Goal: Task Accomplishment & Management: Use online tool/utility

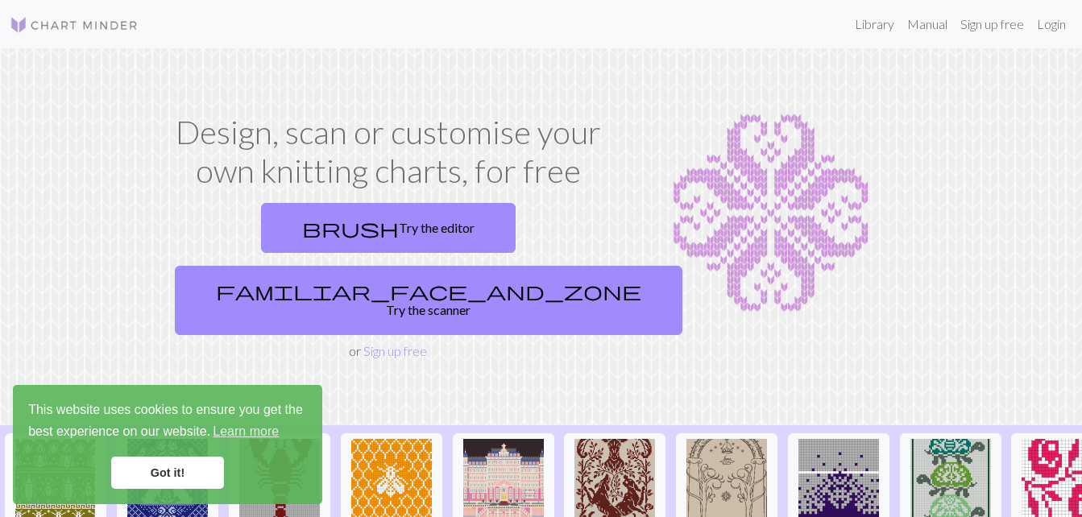
click at [202, 480] on link "Got it!" at bounding box center [167, 473] width 113 height 32
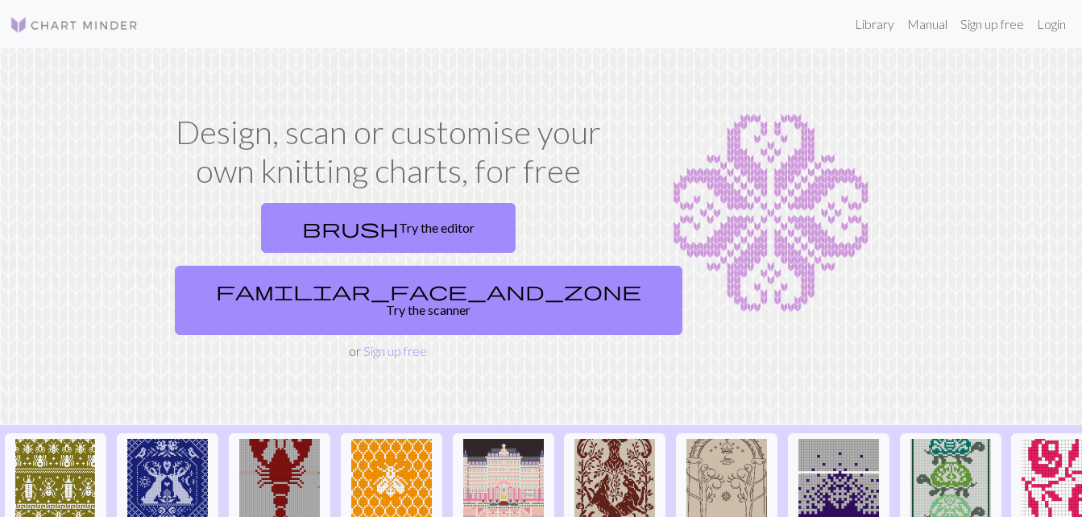
click at [301, 212] on link "brush Try the editor" at bounding box center [388, 228] width 255 height 50
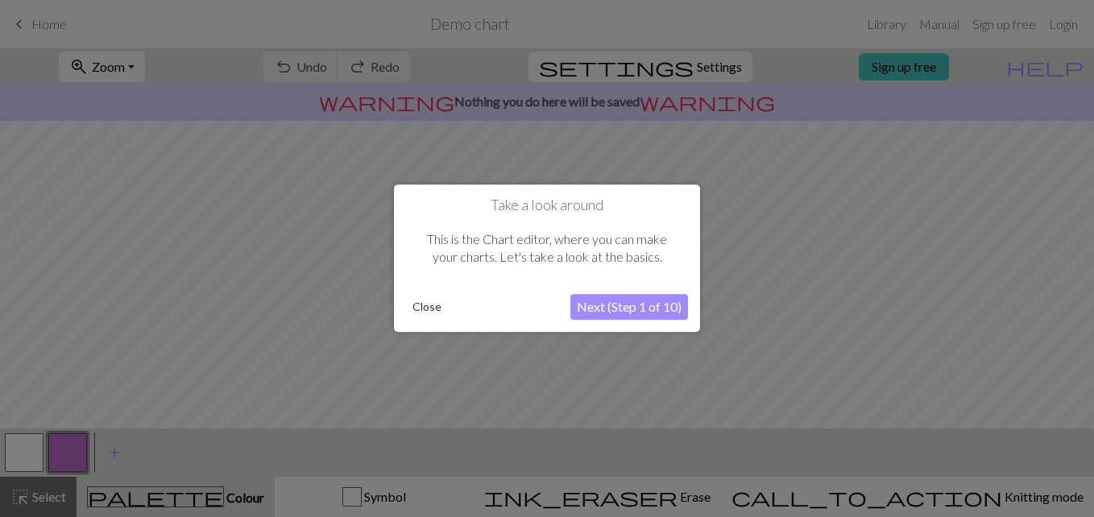
click at [431, 305] on button "Close" at bounding box center [427, 308] width 42 height 24
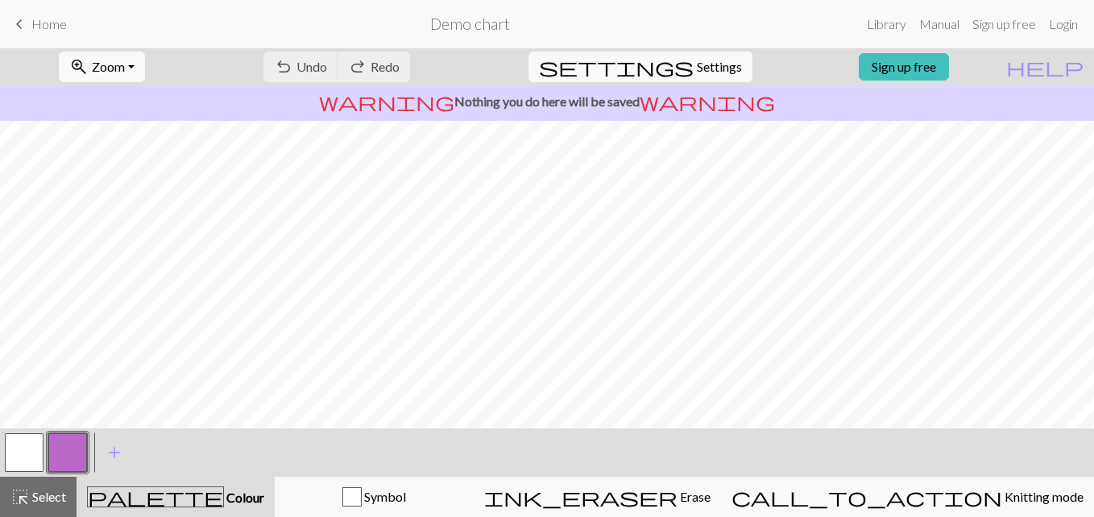
click at [1002, 495] on span "Knitting mode" at bounding box center [1042, 496] width 81 height 15
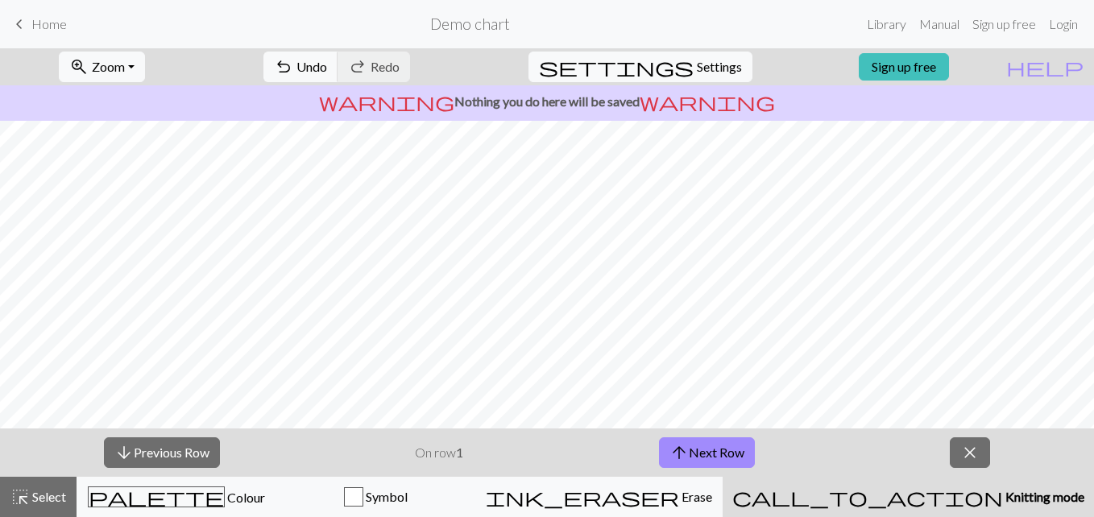
click at [712, 502] on span "Erase" at bounding box center [695, 496] width 33 height 15
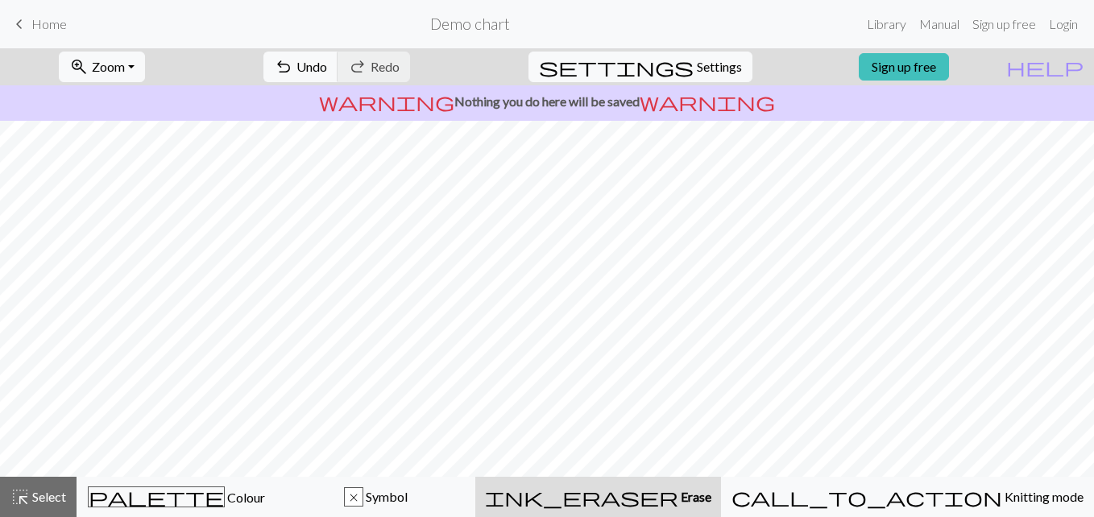
click at [466, 488] on div "x Symbol" at bounding box center [376, 496] width 179 height 19
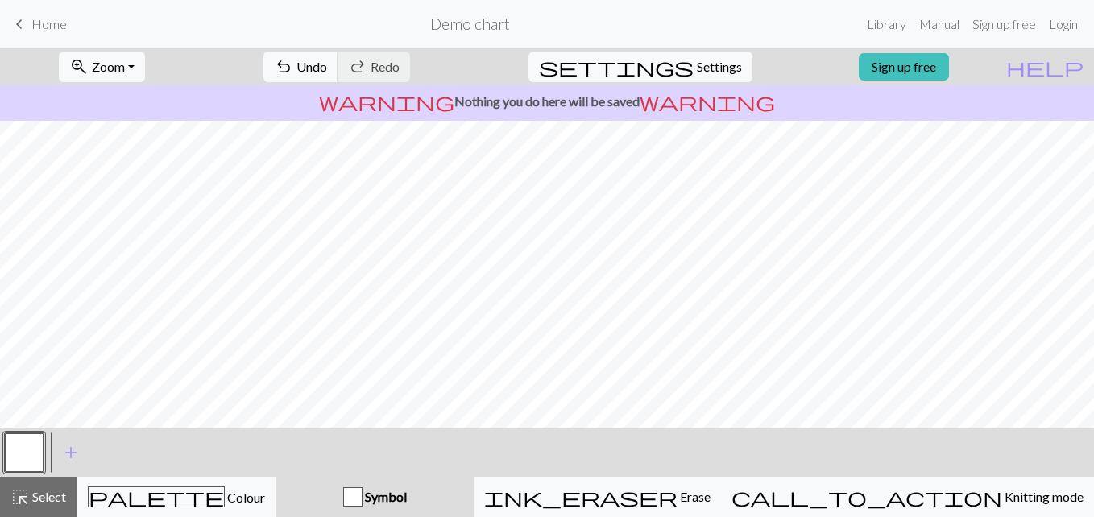
click at [265, 501] on div "palette Colour Colour" at bounding box center [176, 497] width 178 height 21
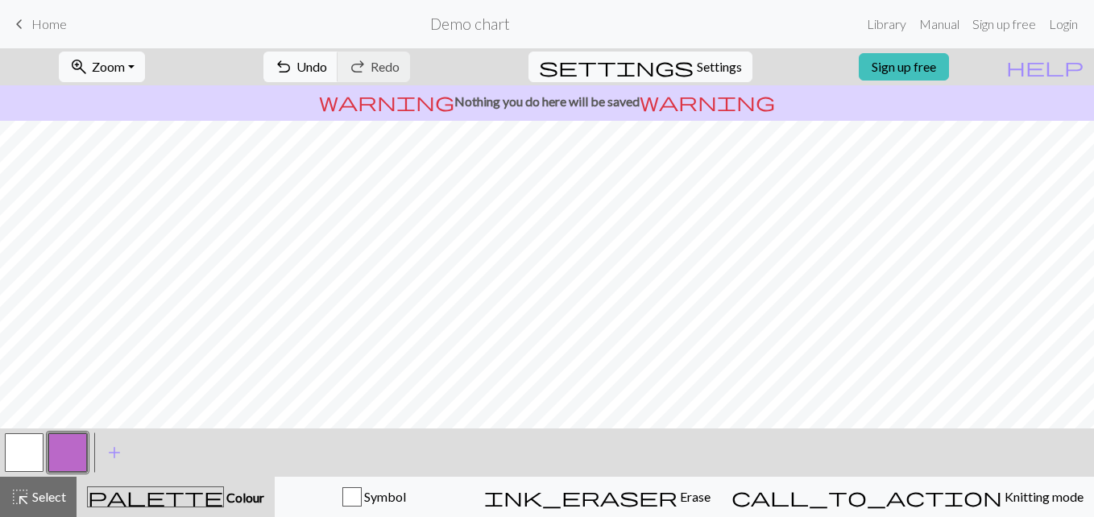
click at [31, 27] on link "keyboard_arrow_left Home" at bounding box center [38, 23] width 57 height 27
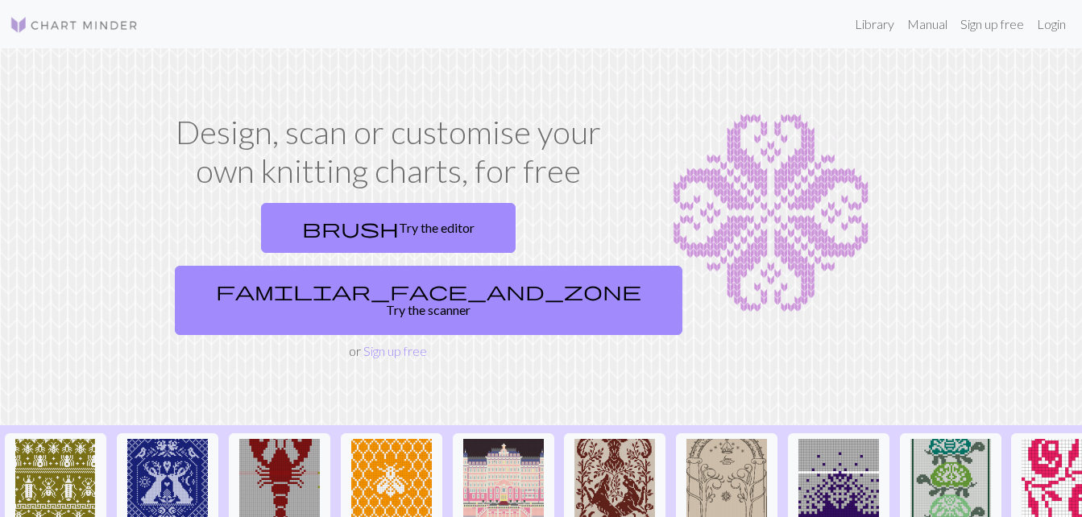
click at [379, 343] on link "Sign up free" at bounding box center [395, 350] width 64 height 15
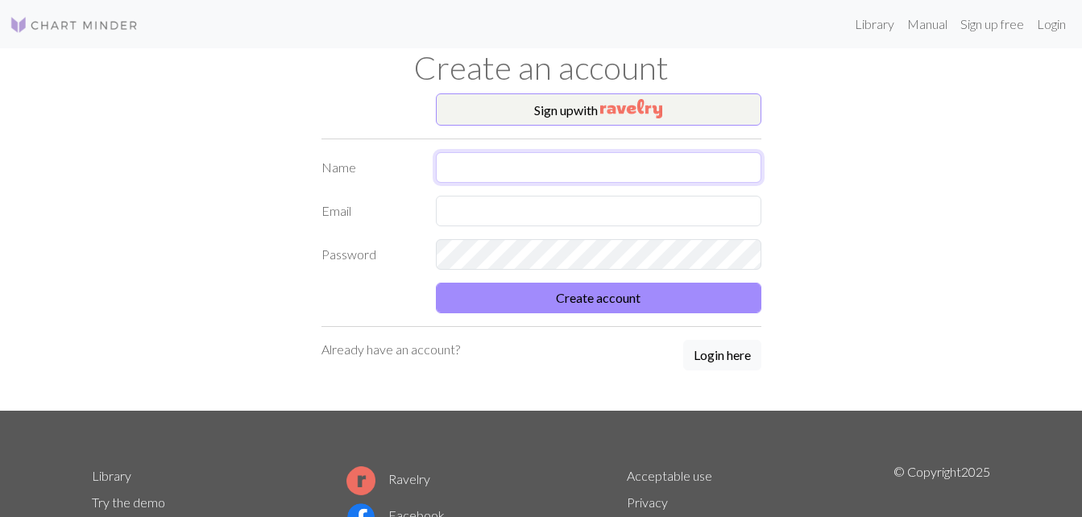
click at [558, 173] on input "text" at bounding box center [598, 167] width 325 height 31
type input "E"
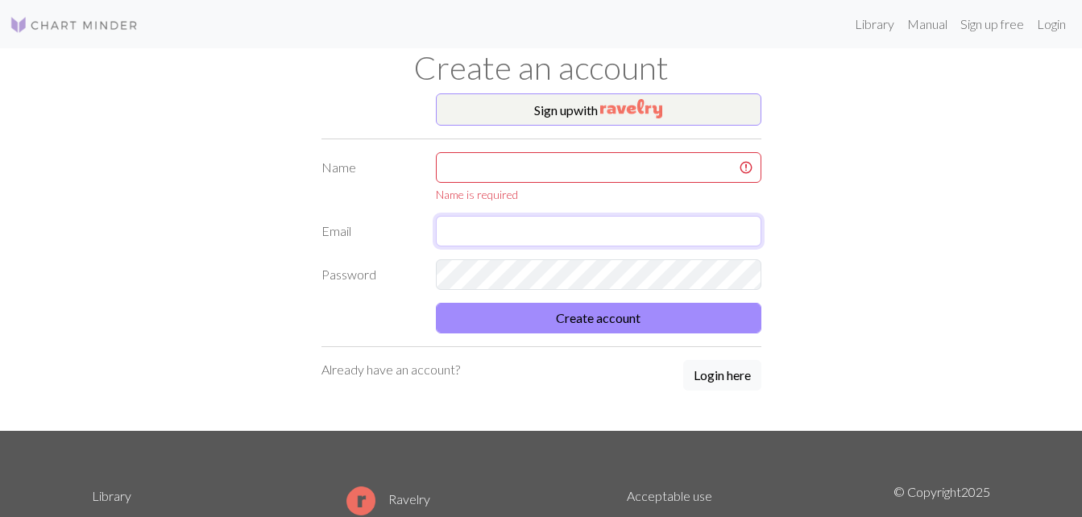
click at [664, 218] on input "text" at bounding box center [598, 231] width 325 height 31
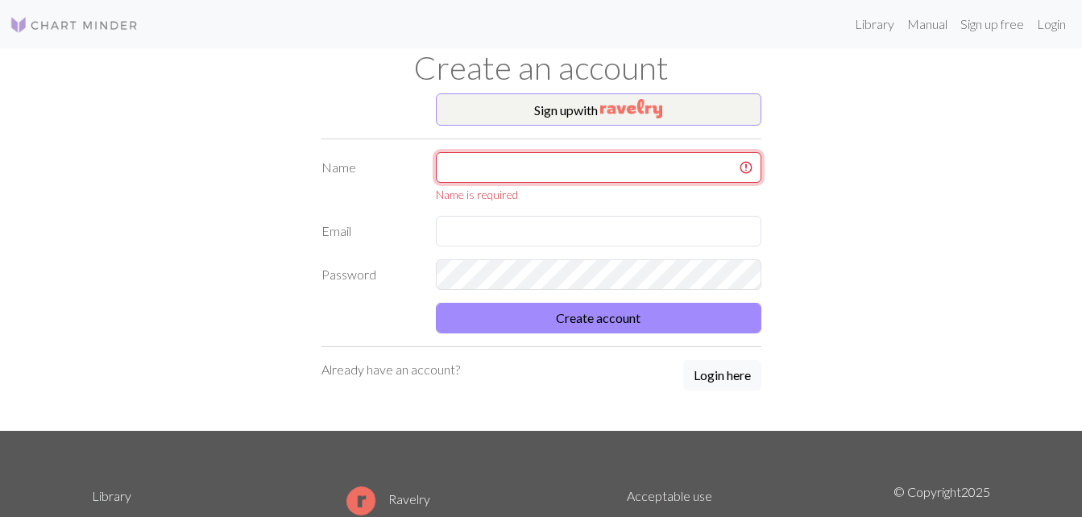
click at [562, 163] on input "text" at bounding box center [598, 167] width 325 height 31
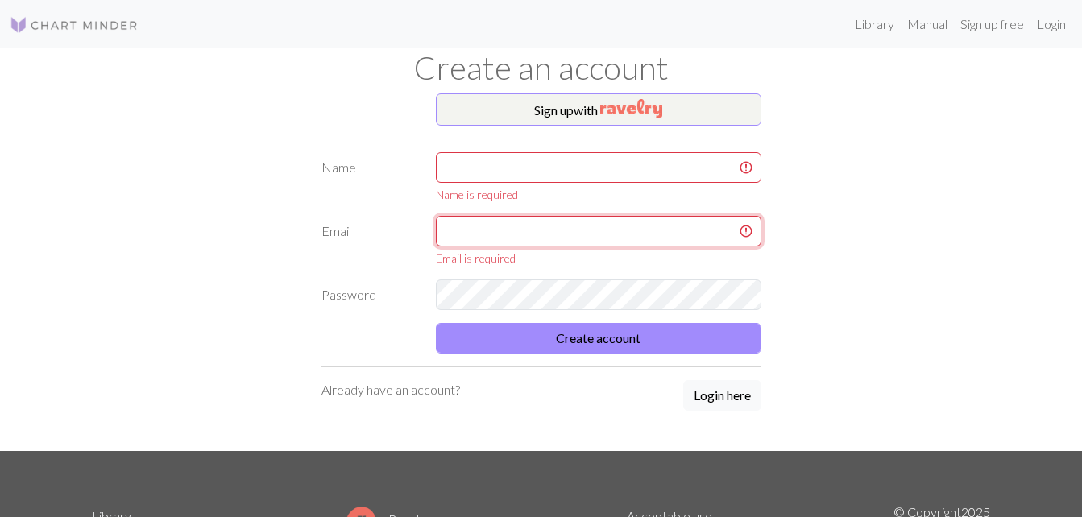
click at [462, 238] on input "text" at bounding box center [598, 231] width 325 height 31
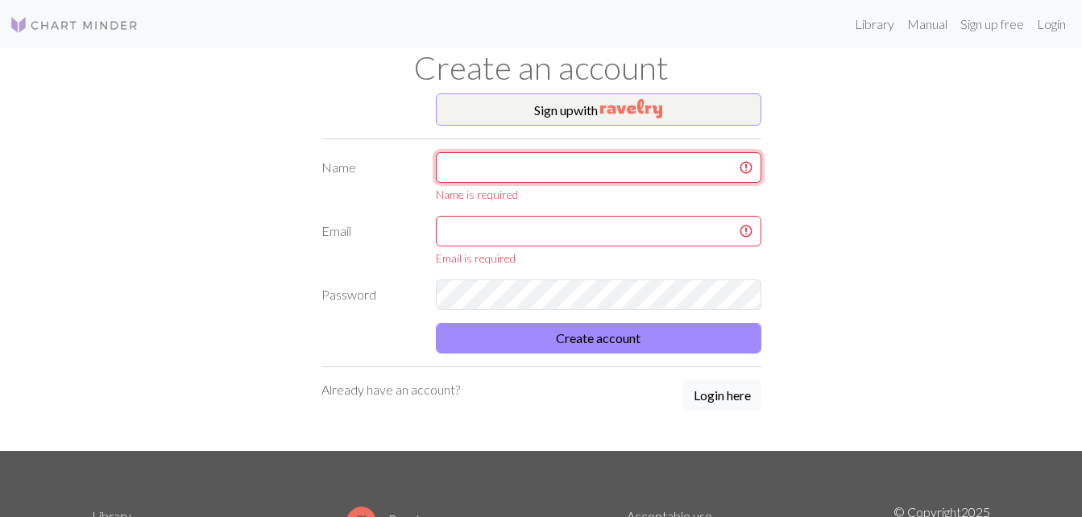
click at [525, 152] on input "text" at bounding box center [598, 167] width 325 height 31
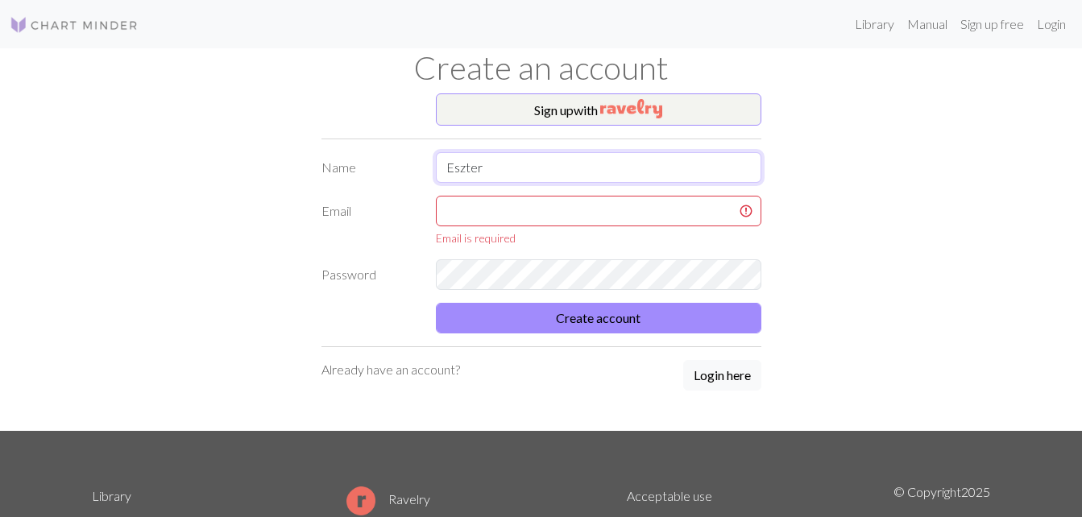
type input "Eszter"
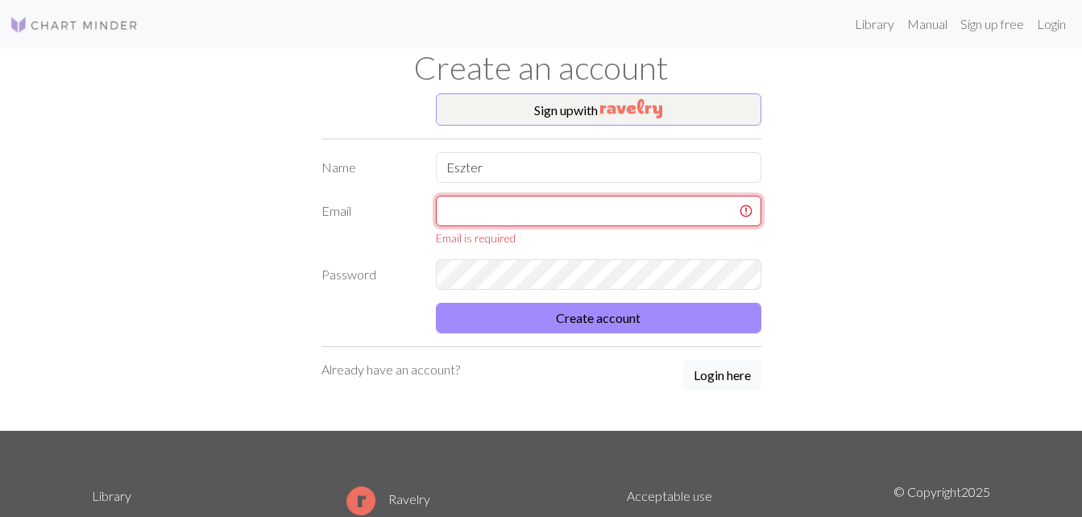
click at [448, 209] on input "text" at bounding box center [598, 211] width 325 height 31
type input "[EMAIL_ADDRESS][DOMAIN_NAME]"
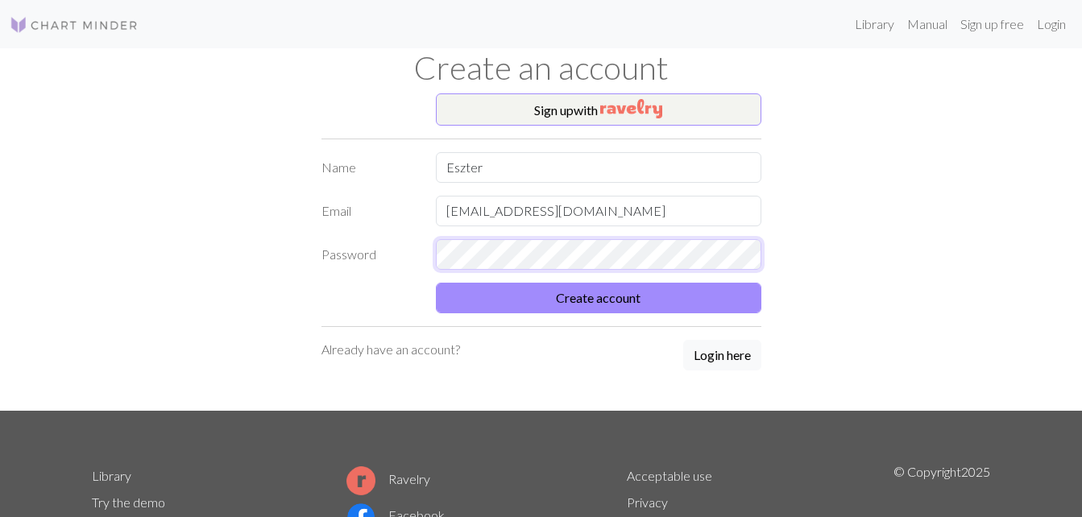
click at [436, 283] on button "Create account" at bounding box center [598, 298] width 325 height 31
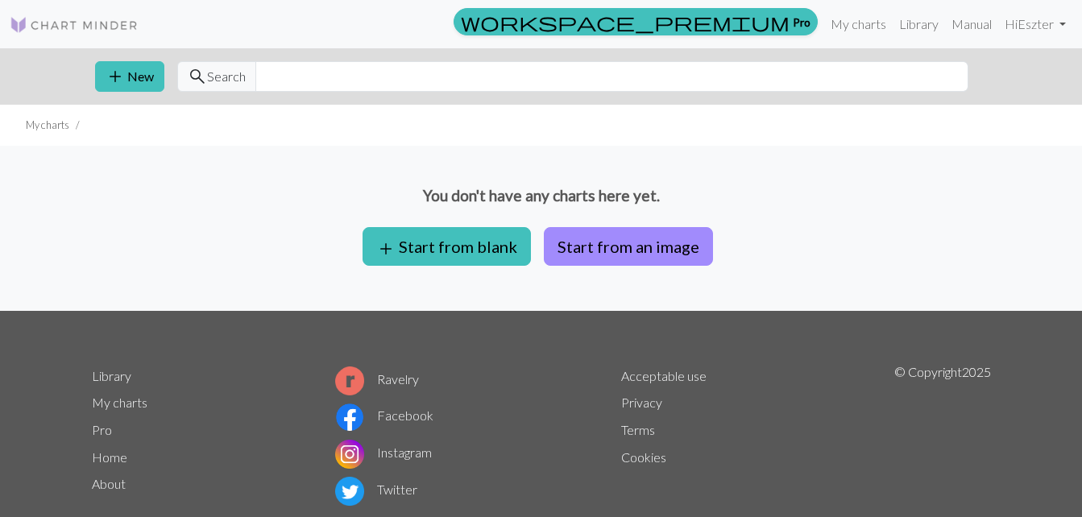
click at [788, 260] on div "You don't have any charts here yet. add Start from blank Start from an image" at bounding box center [541, 228] width 1082 height 165
click at [468, 261] on button "add Start from blank" at bounding box center [446, 246] width 168 height 39
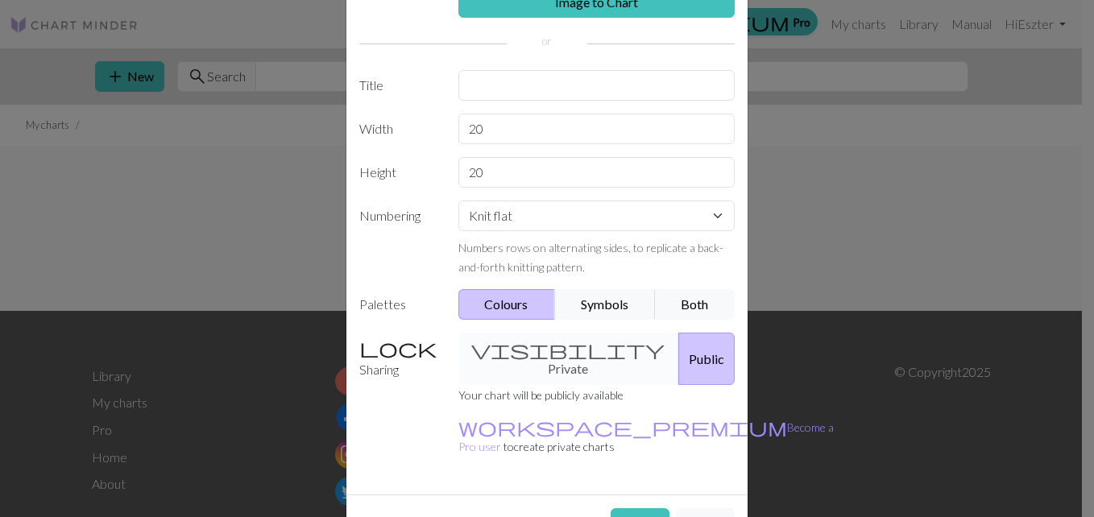
scroll to position [119, 0]
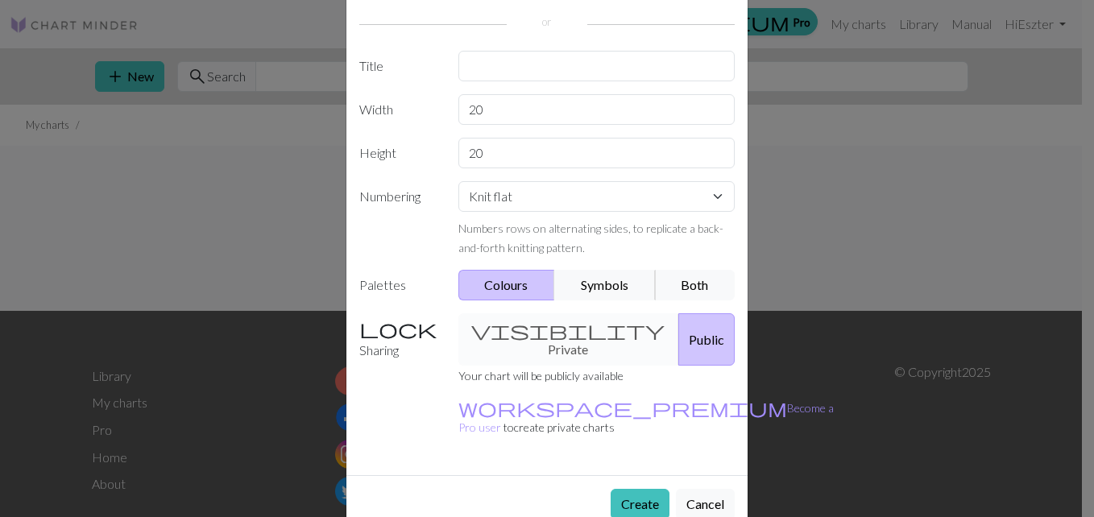
click at [609, 280] on button "Symbols" at bounding box center [604, 285] width 101 height 31
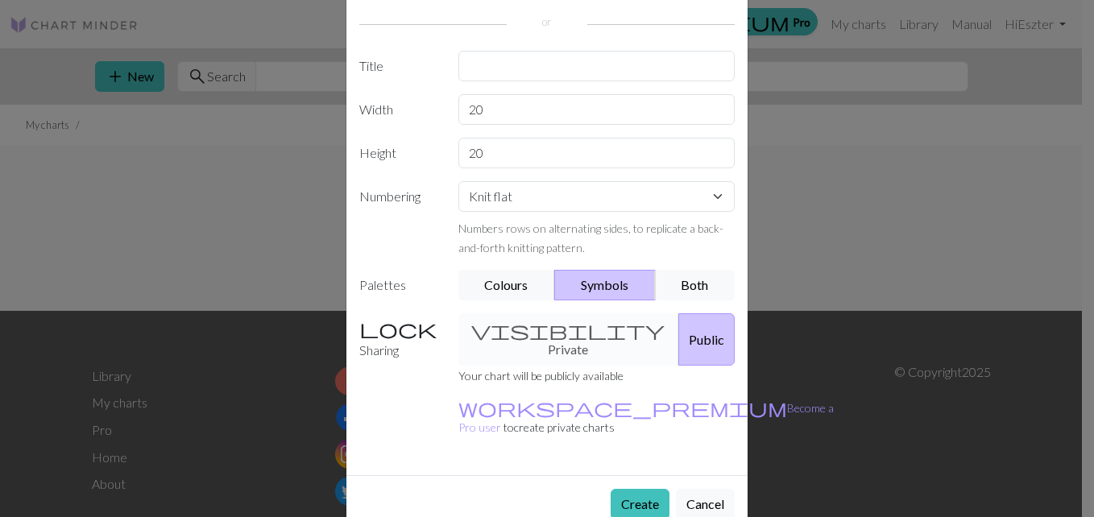
click at [626, 489] on button "Create" at bounding box center [640, 504] width 59 height 31
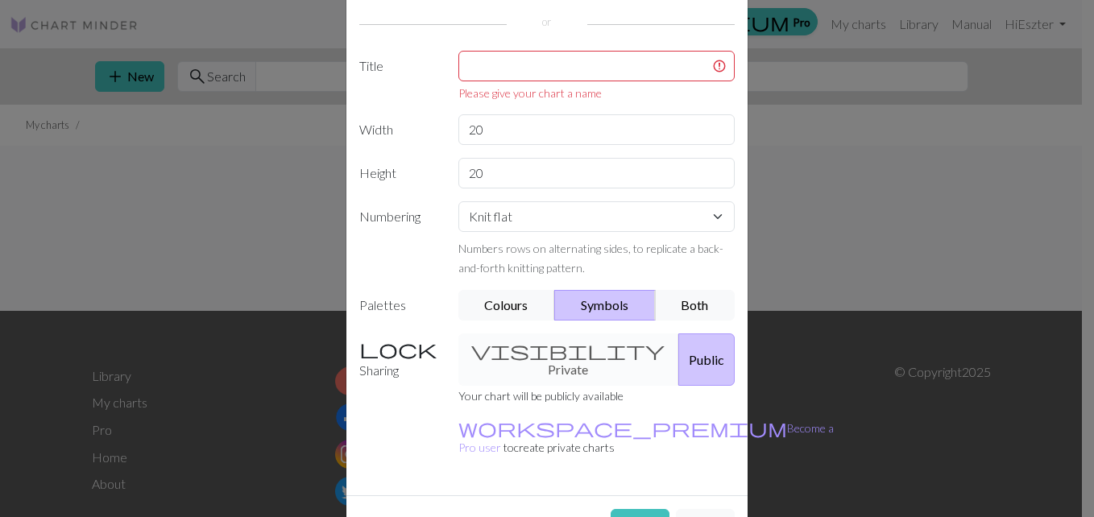
click at [534, 347] on div "visibility Private Public" at bounding box center [597, 359] width 296 height 52
click at [546, 362] on div "visibility Private Public" at bounding box center [597, 359] width 296 height 52
click at [491, 317] on button "Colours" at bounding box center [506, 305] width 97 height 31
click at [553, 342] on div "visibility Private Public" at bounding box center [597, 359] width 296 height 52
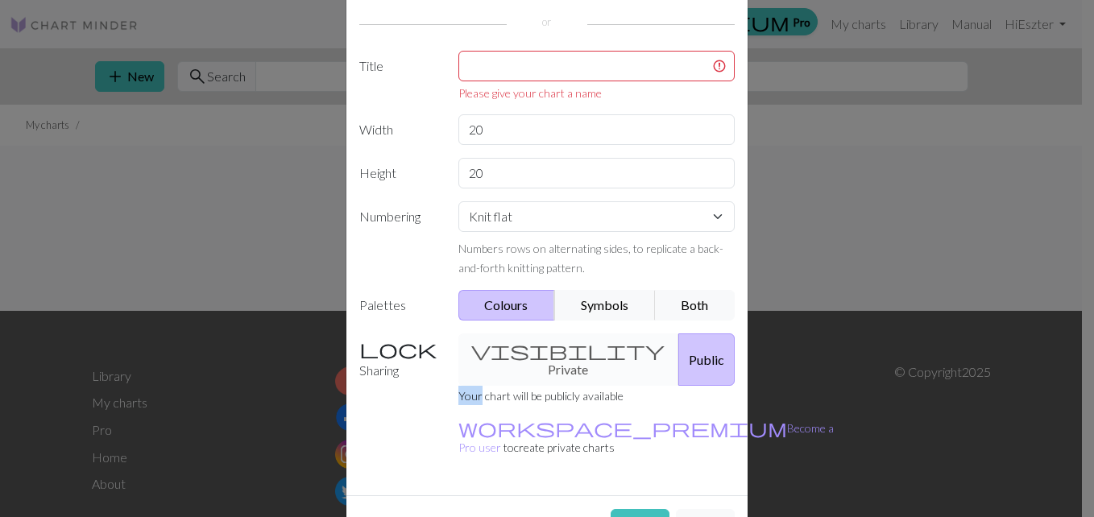
click at [504, 348] on div "visibility Private Public" at bounding box center [597, 359] width 296 height 52
click at [595, 298] on button "Symbols" at bounding box center [604, 305] width 101 height 31
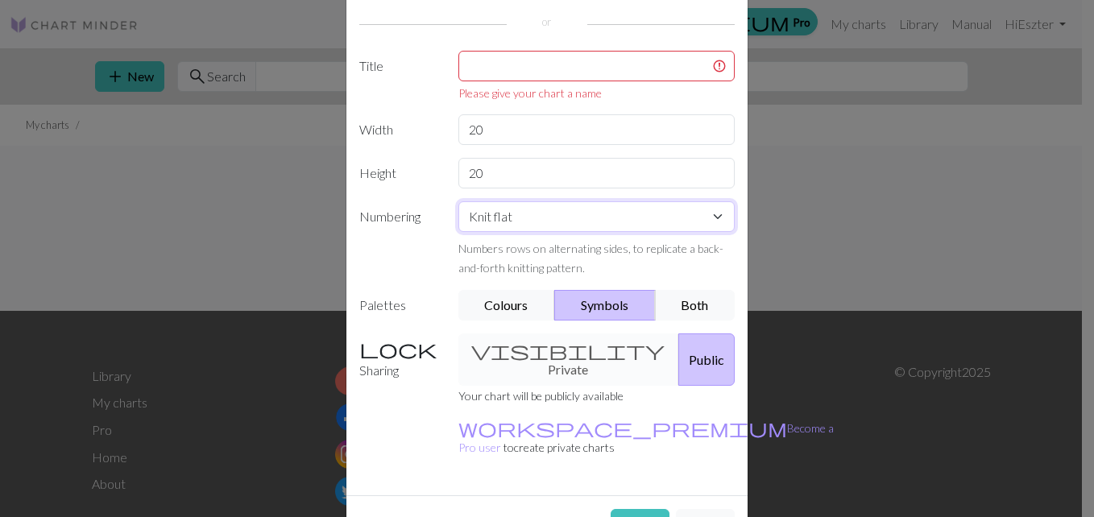
click at [707, 213] on select "Knit flat Knit in the round Lace knitting Cross stitch" at bounding box center [596, 216] width 277 height 31
click at [458, 201] on select "Knit flat Knit in the round Lace knitting Cross stitch" at bounding box center [596, 216] width 277 height 31
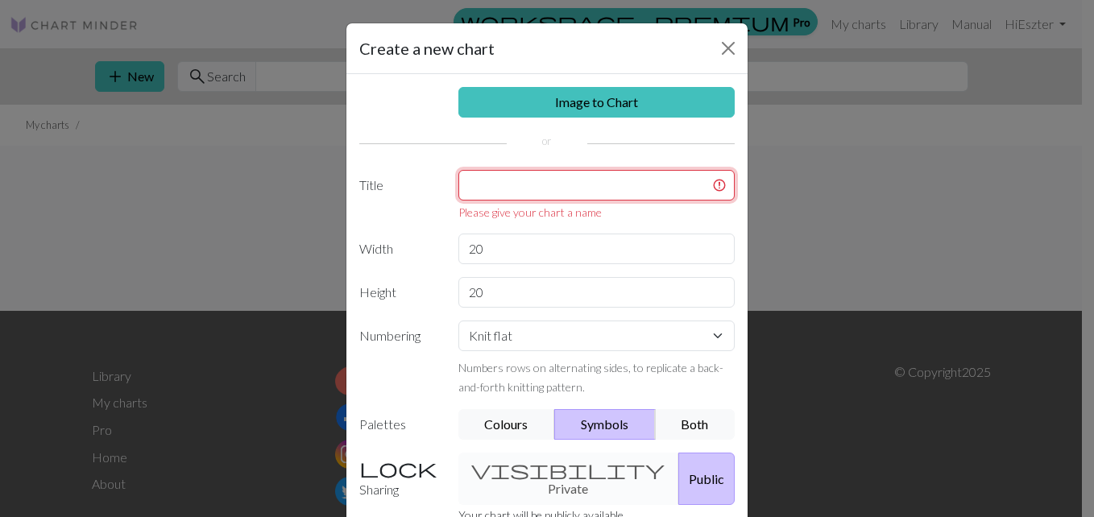
click at [631, 190] on input "text" at bounding box center [596, 185] width 277 height 31
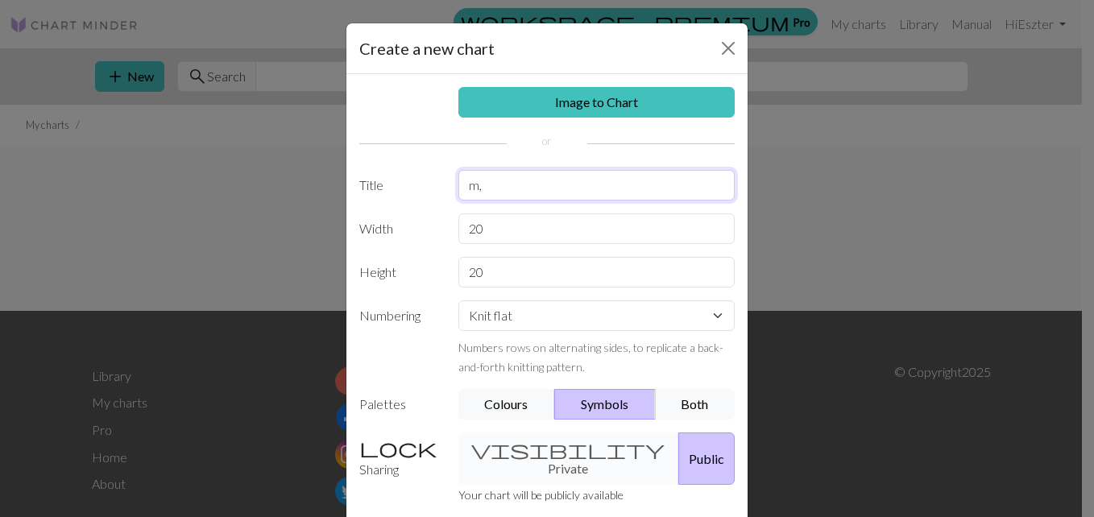
scroll to position [119, 0]
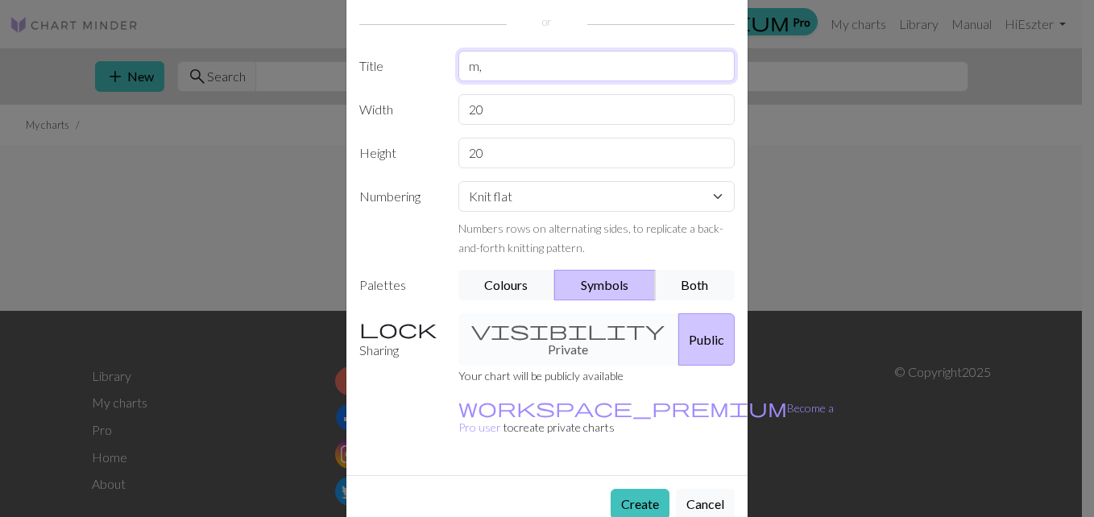
type input "m,"
click at [630, 489] on button "Create" at bounding box center [640, 504] width 59 height 31
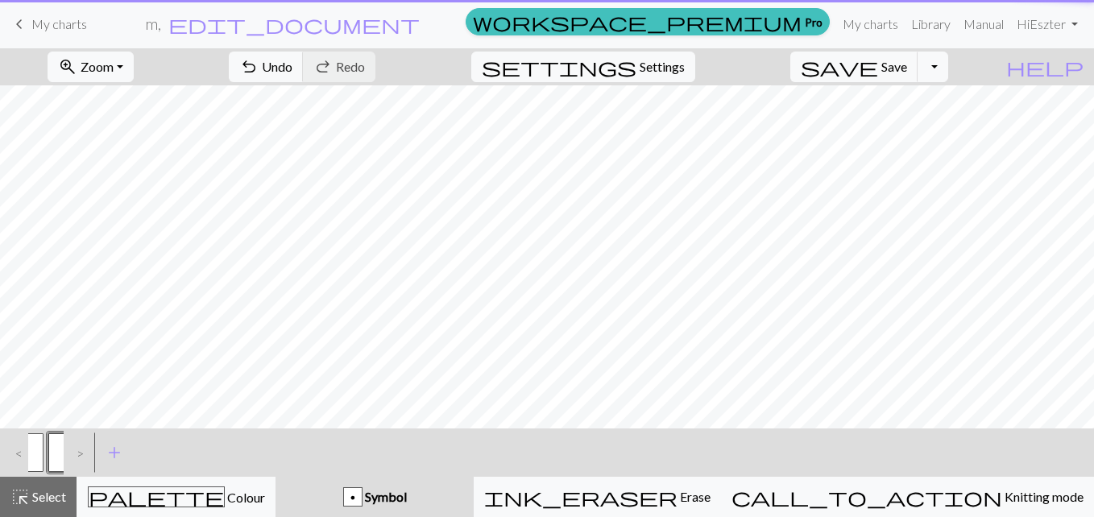
click at [639, 465] on div "< p > add Add a symbol" at bounding box center [547, 453] width 1094 height 48
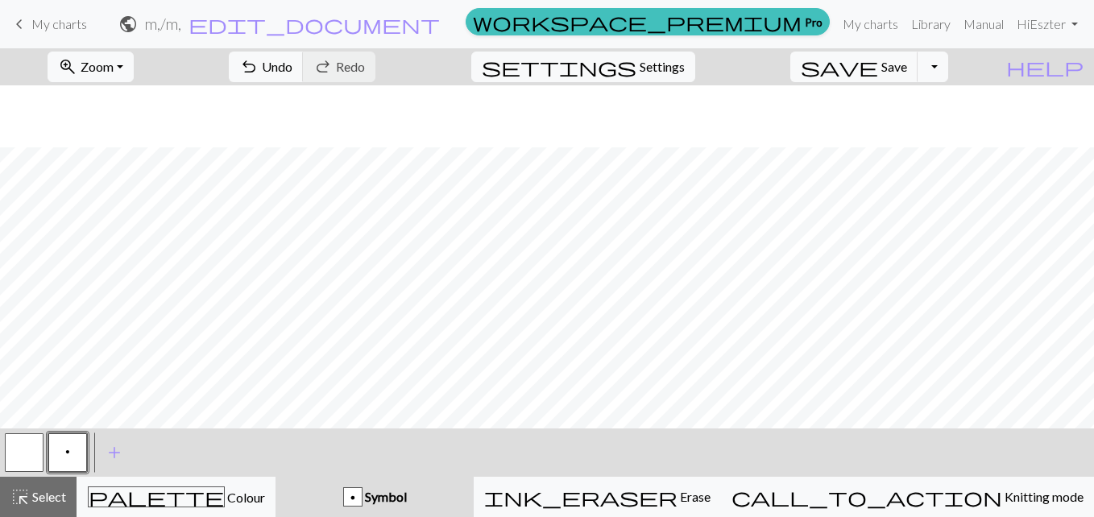
scroll to position [62, 0]
click at [159, 495] on div "palette Colour Colour" at bounding box center [176, 497] width 178 height 21
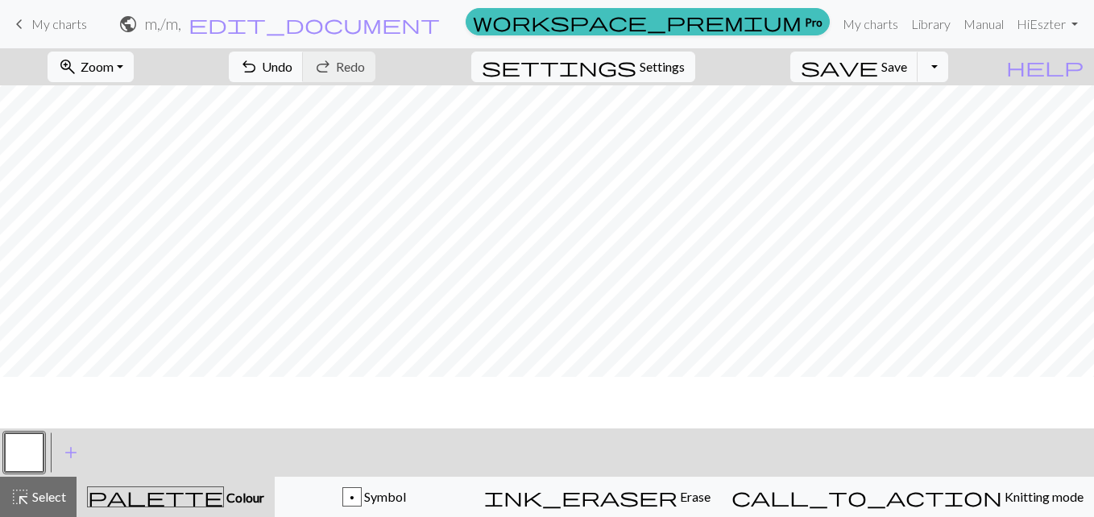
scroll to position [0, 0]
click at [948, 71] on button "Toggle Dropdown" at bounding box center [932, 67] width 31 height 31
click at [666, 69] on span "Settings" at bounding box center [662, 66] width 45 height 19
select select "aran"
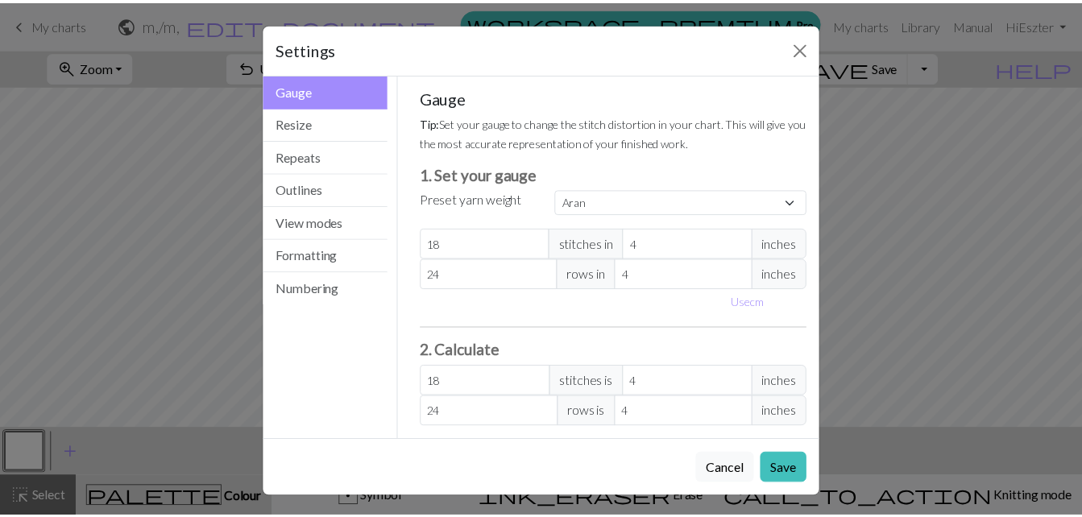
scroll to position [3, 0]
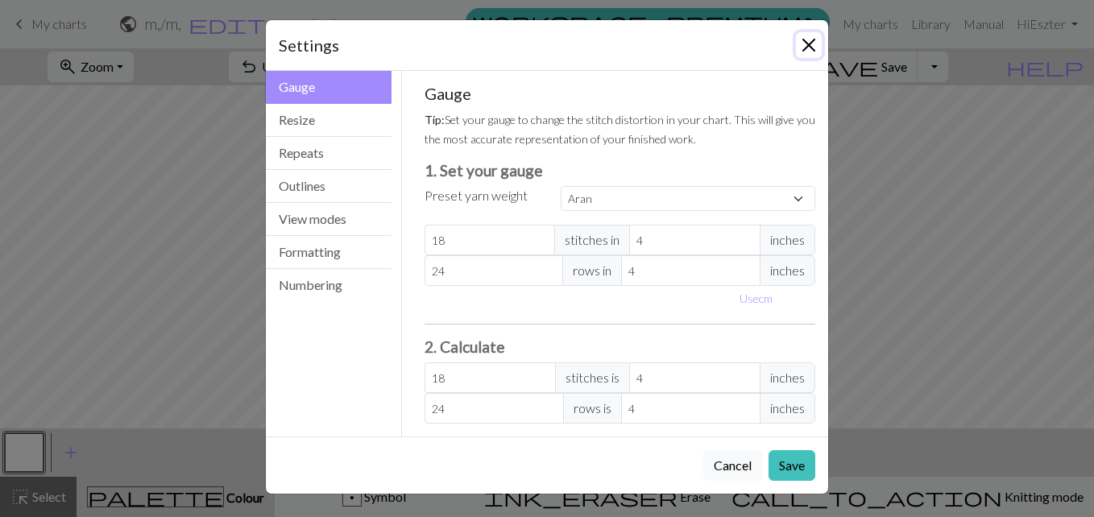
click at [805, 48] on button "Close" at bounding box center [809, 45] width 26 height 26
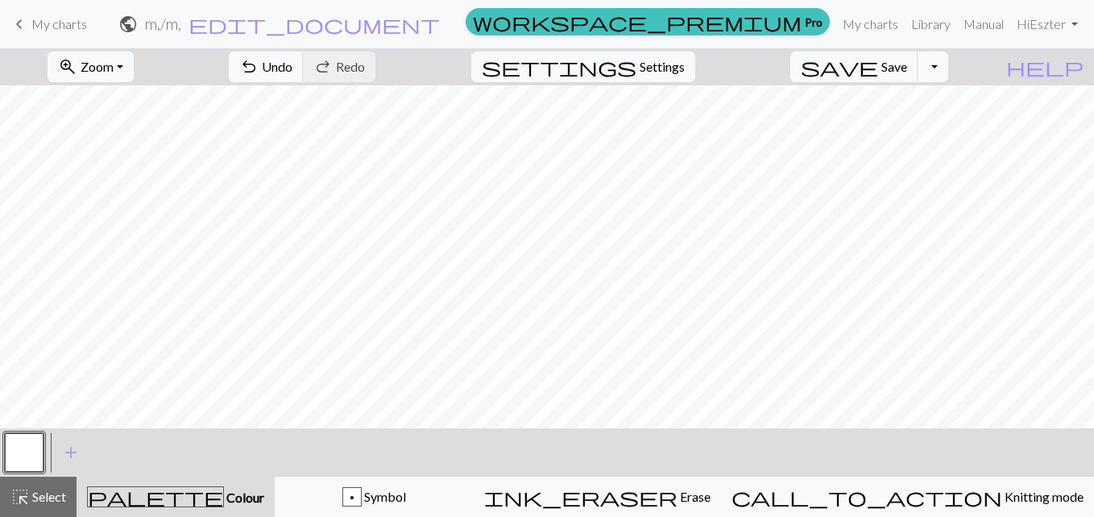
click at [15, 25] on span "keyboard_arrow_left" at bounding box center [19, 24] width 19 height 23
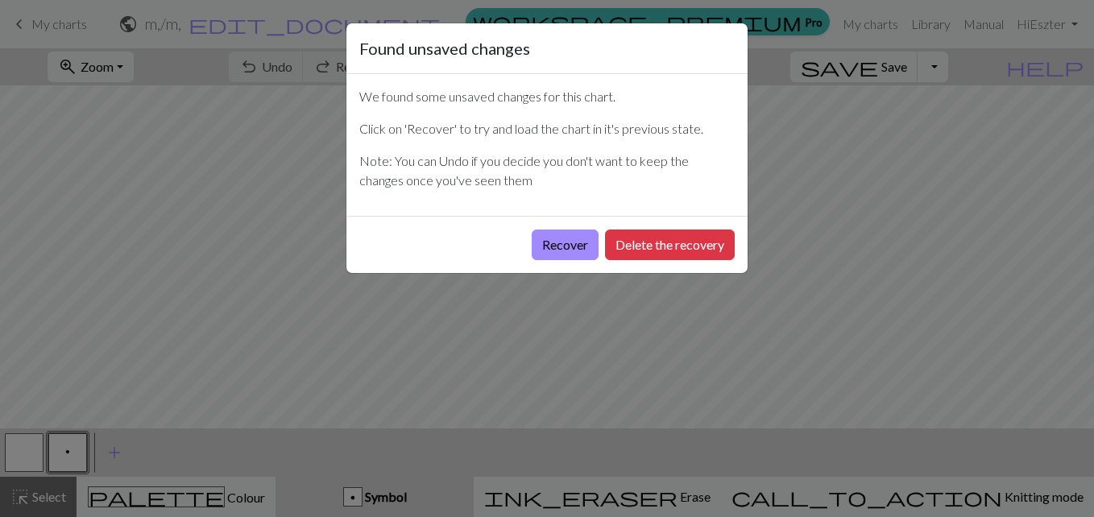
click at [536, 242] on button "Recover" at bounding box center [565, 245] width 67 height 31
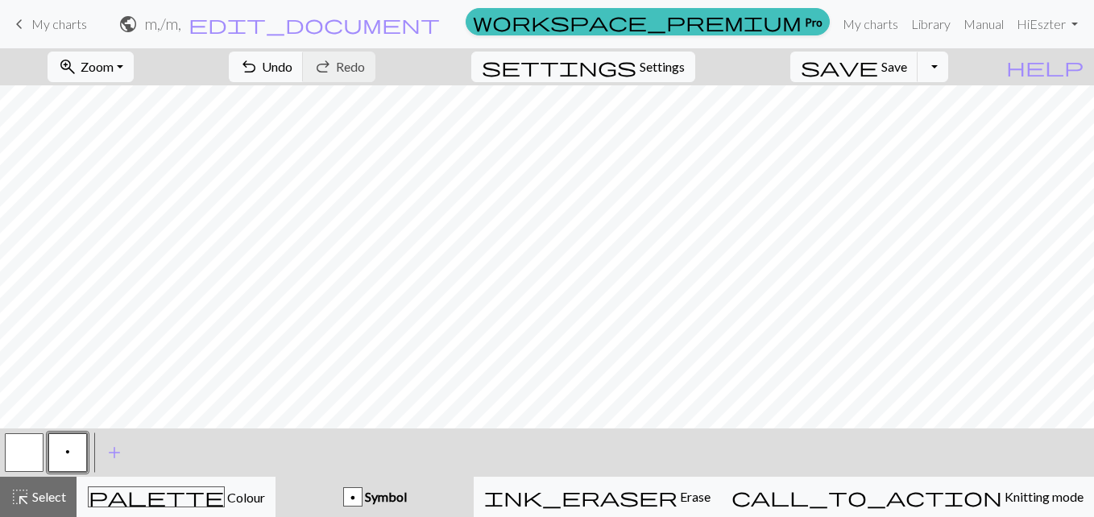
click at [26, 33] on span "keyboard_arrow_left" at bounding box center [19, 24] width 19 height 23
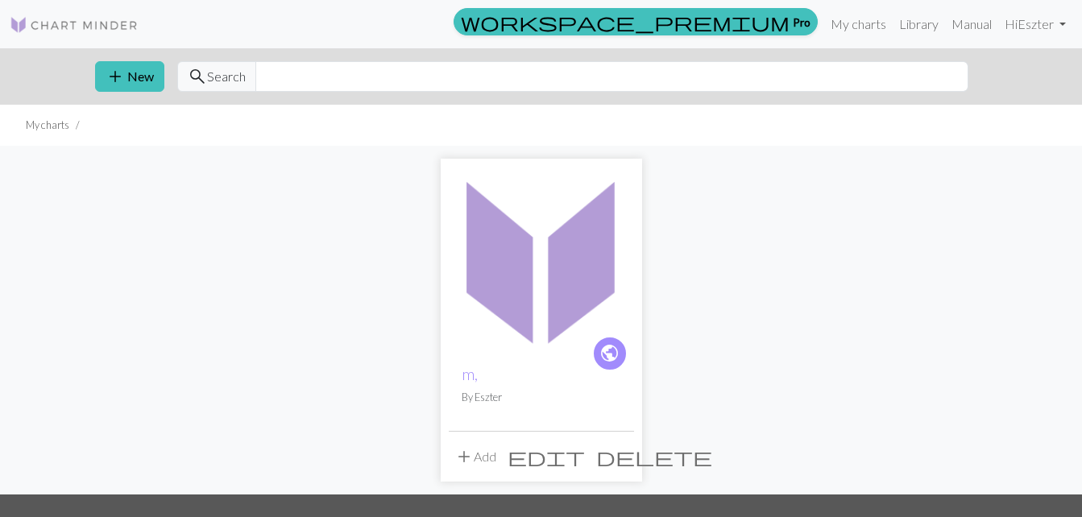
click at [619, 458] on span "delete" at bounding box center [654, 456] width 116 height 23
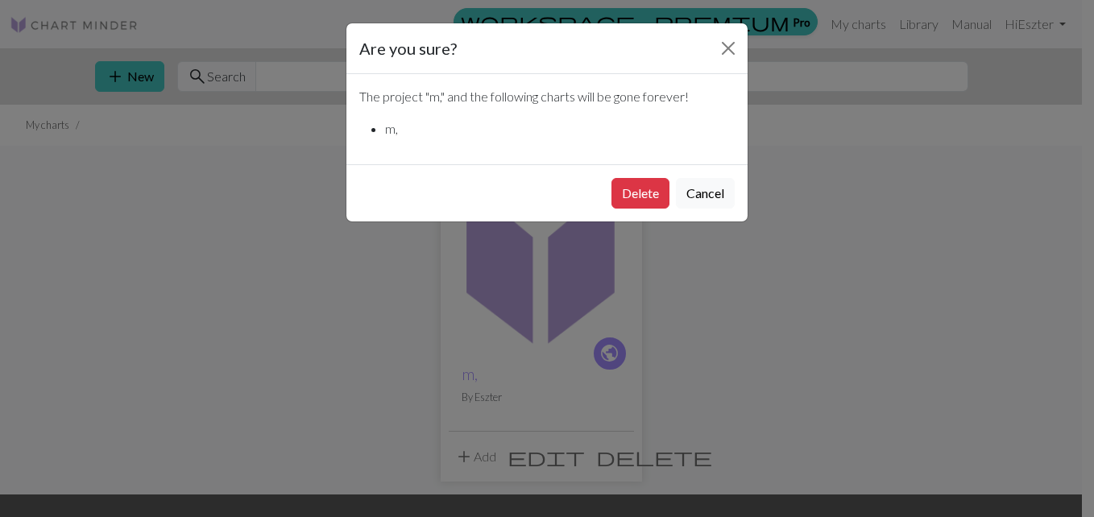
click at [627, 192] on button "Delete" at bounding box center [640, 193] width 58 height 31
